Goal: Transaction & Acquisition: Purchase product/service

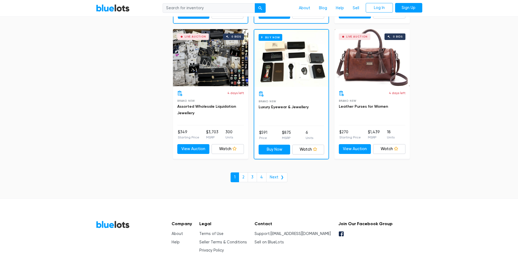
scroll to position [2313, 0]
click at [245, 179] on link "2" at bounding box center [243, 177] width 9 height 10
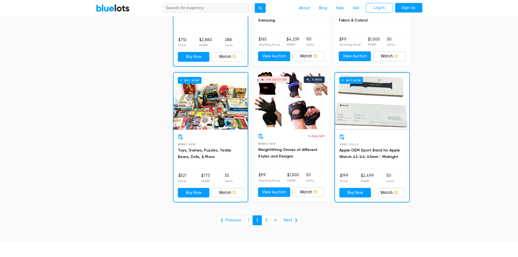
scroll to position [2148, 0]
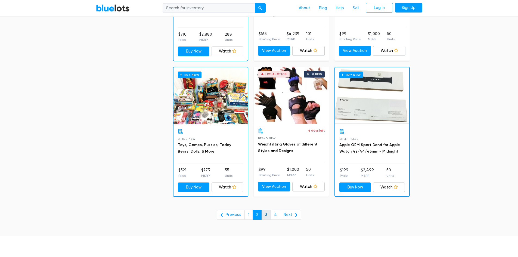
click at [266, 214] on link "3" at bounding box center [266, 215] width 9 height 10
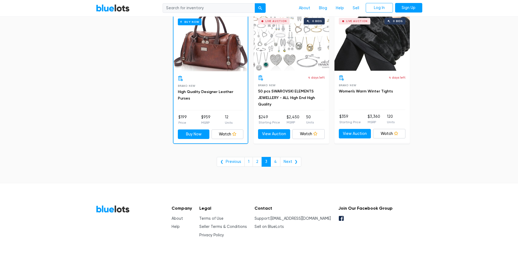
scroll to position [2218, 0]
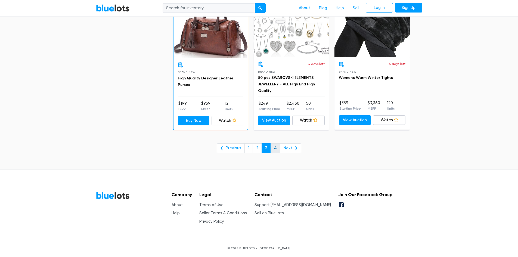
click at [277, 148] on link "4" at bounding box center [276, 148] width 10 height 10
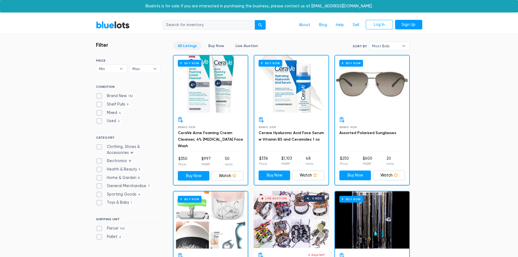
click at [228, 107] on div "Buy Now" at bounding box center [211, 84] width 74 height 57
click at [291, 133] on link "Cerave Hyaluronic Acid Face Serum w Vitamin B5 and Ceramides 1 oz" at bounding box center [291, 136] width 65 height 11
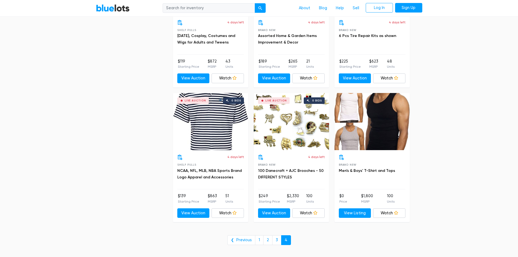
scroll to position [653, 0]
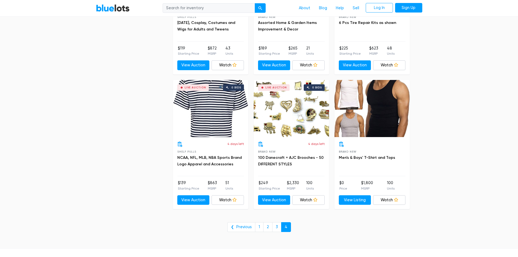
drag, startPoint x: 433, startPoint y: 210, endPoint x: 433, endPoint y: 203, distance: 6.8
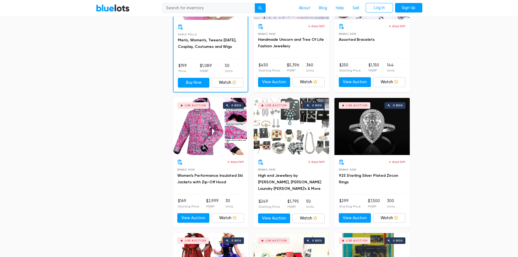
scroll to position [0, 0]
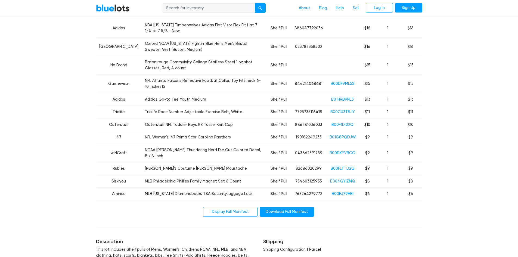
scroll to position [599, 0]
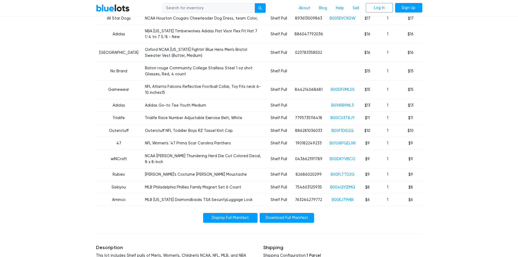
click at [253, 213] on link "Display Full Manifest" at bounding box center [230, 218] width 54 height 10
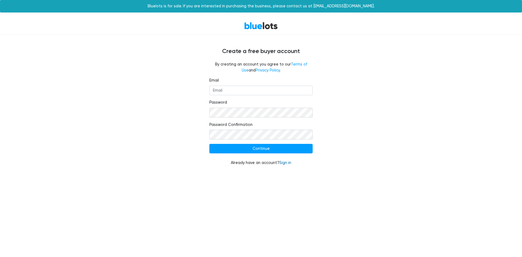
click at [285, 162] on link "Sign in" at bounding box center [285, 163] width 12 height 5
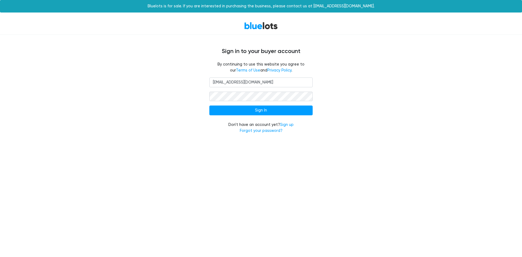
type input "[EMAIL_ADDRESS][DOMAIN_NAME]"
click at [209, 106] on input "Sign In" at bounding box center [260, 111] width 103 height 10
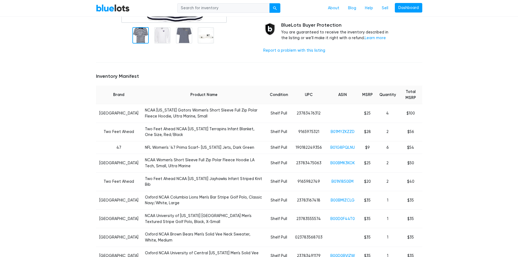
scroll to position [163, 0]
drag, startPoint x: 296, startPoint y: 114, endPoint x: 321, endPoint y: 113, distance: 25.3
click at [321, 113] on td "23783476312" at bounding box center [308, 114] width 35 height 19
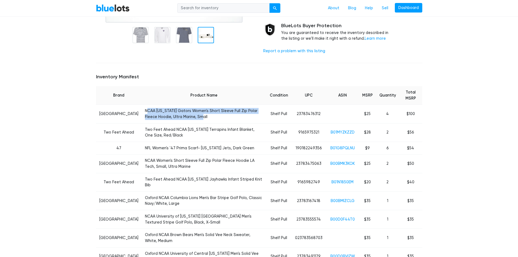
drag, startPoint x: 177, startPoint y: 121, endPoint x: 146, endPoint y: 112, distance: 33.0
click at [142, 111] on td "NCAA [US_STATE] Gators Women's Short Sleeve Full Zip Polar Fleece Hoodie, Ultra…" at bounding box center [204, 114] width 125 height 19
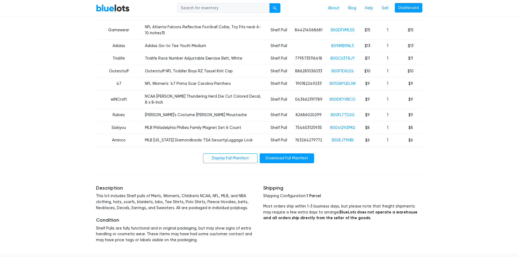
scroll to position [707, 0]
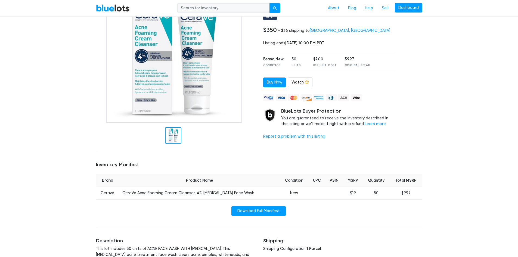
scroll to position [54, 0]
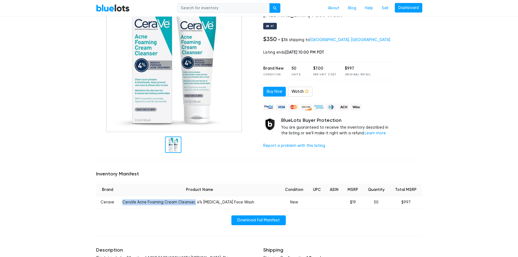
drag, startPoint x: 119, startPoint y: 203, endPoint x: 193, endPoint y: 207, distance: 74.1
click at [193, 207] on td "CeraVe Acne Foaming Cream Cleanser, 4% Benzoyl Peroxide Face Wash" at bounding box center [199, 202] width 161 height 13
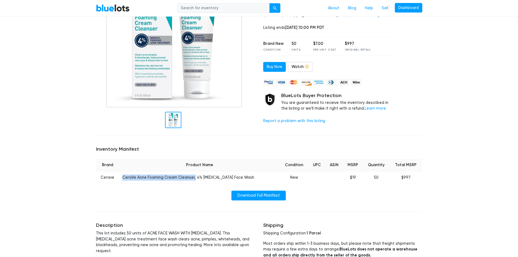
scroll to position [82, 0]
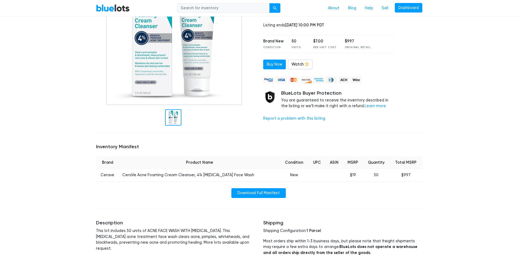
click at [182, 192] on div "Download Full Manifest" at bounding box center [259, 193] width 326 height 10
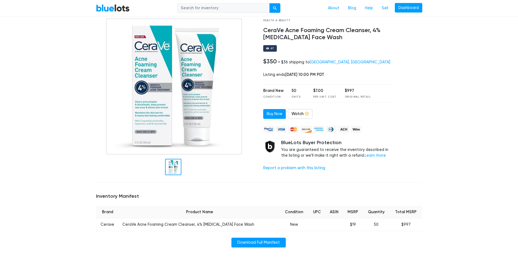
scroll to position [27, 0]
